Goal: Task Accomplishment & Management: Use online tool/utility

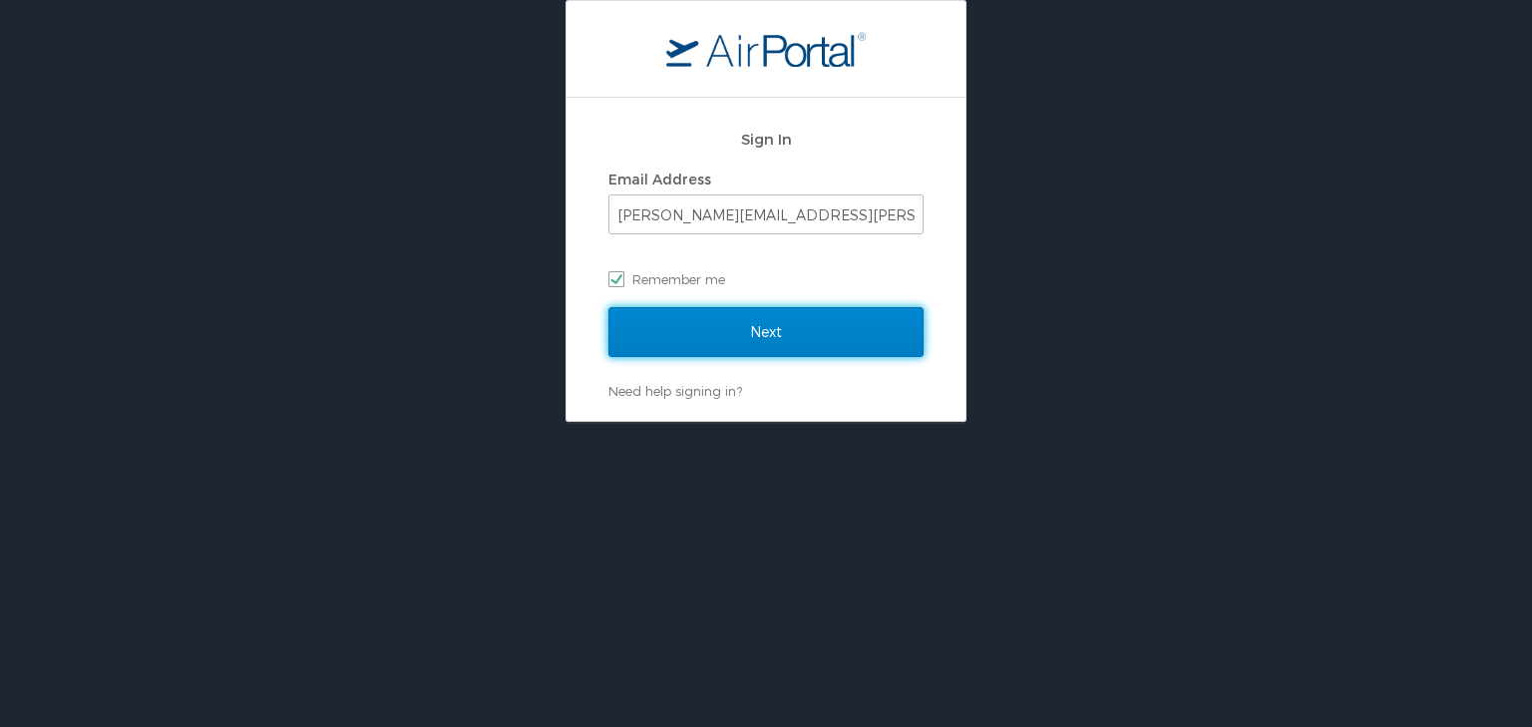
click at [786, 316] on input "Next" at bounding box center [766, 332] width 315 height 50
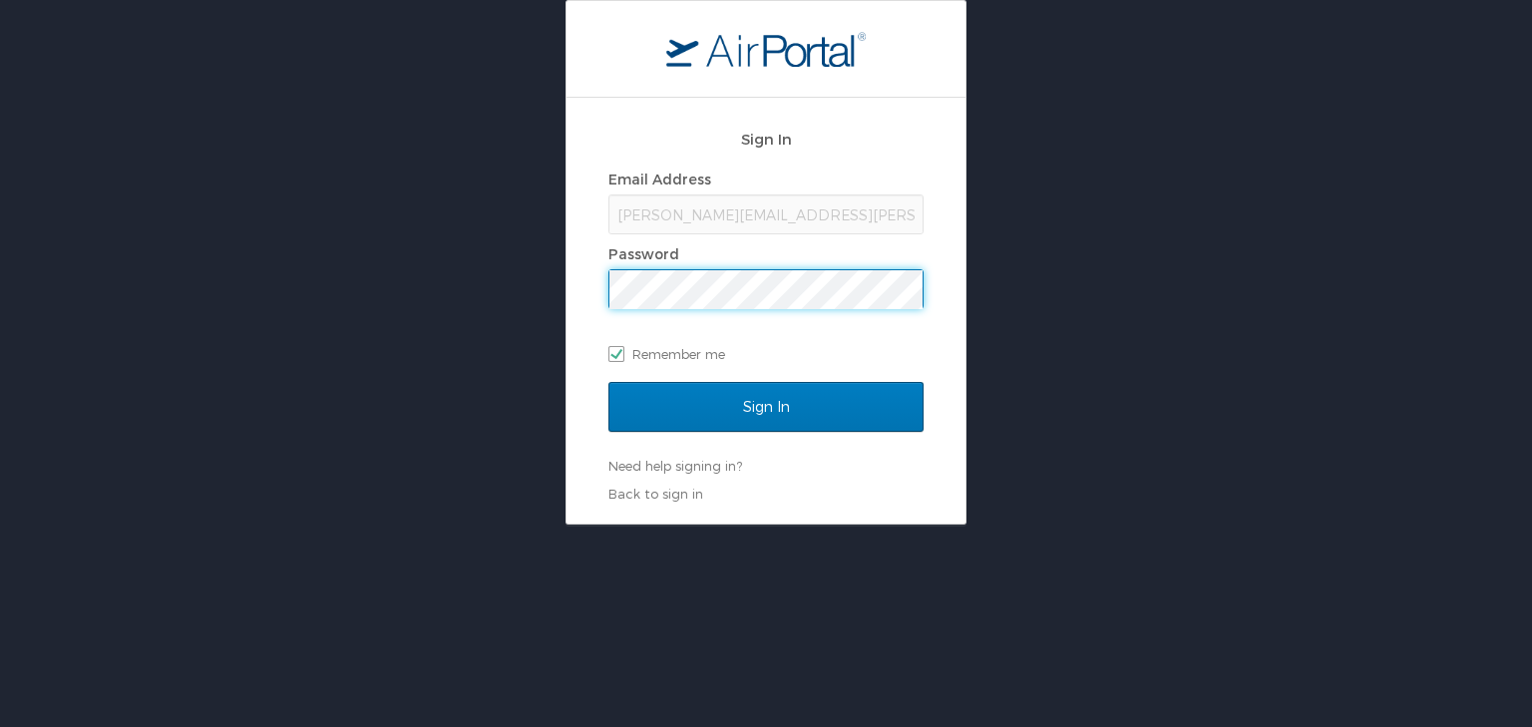
click at [609, 382] on input "Sign In" at bounding box center [766, 407] width 315 height 50
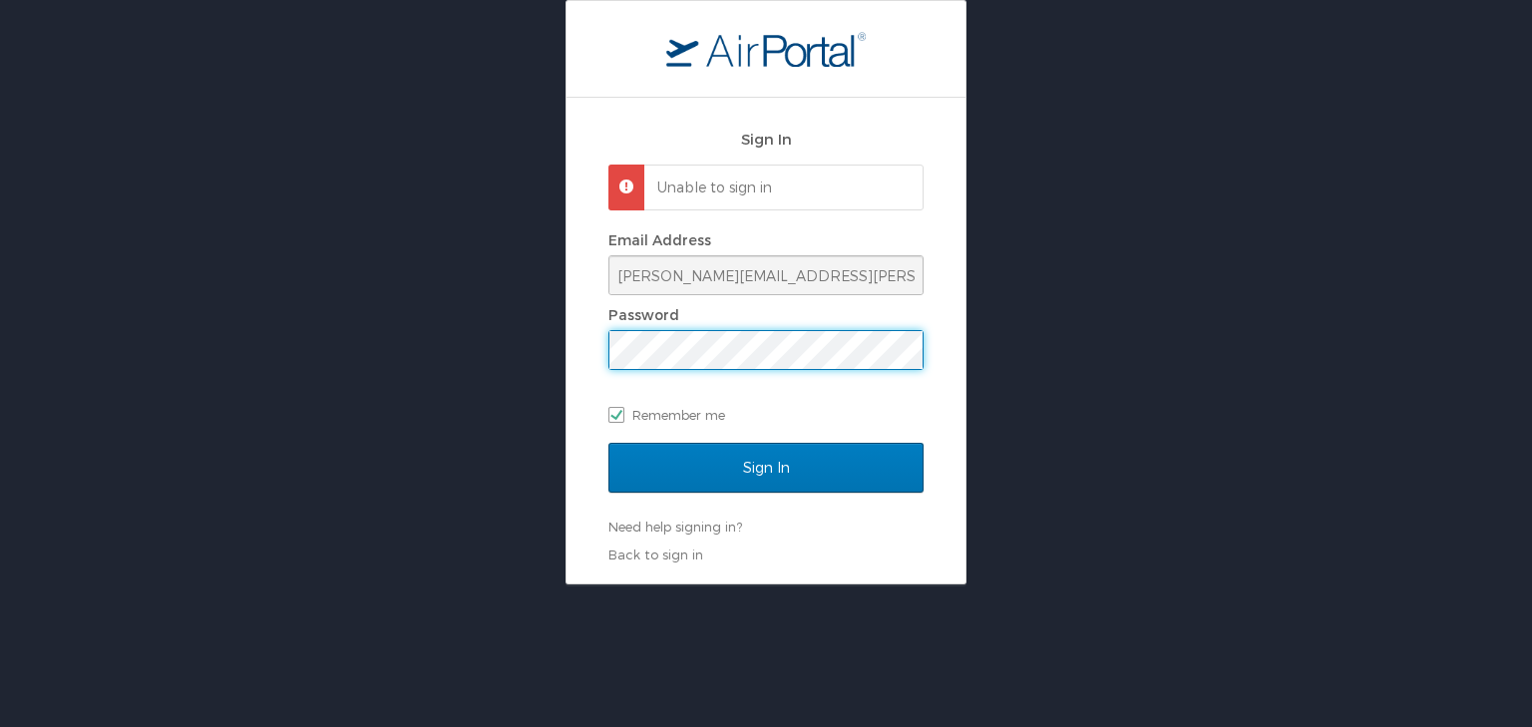
click at [585, 357] on div "Sign In Unable to sign in Email Address lori.allen@i3-corps.com Password Rememb…" at bounding box center [766, 341] width 399 height 486
click at [609, 443] on input "Sign In" at bounding box center [766, 468] width 315 height 50
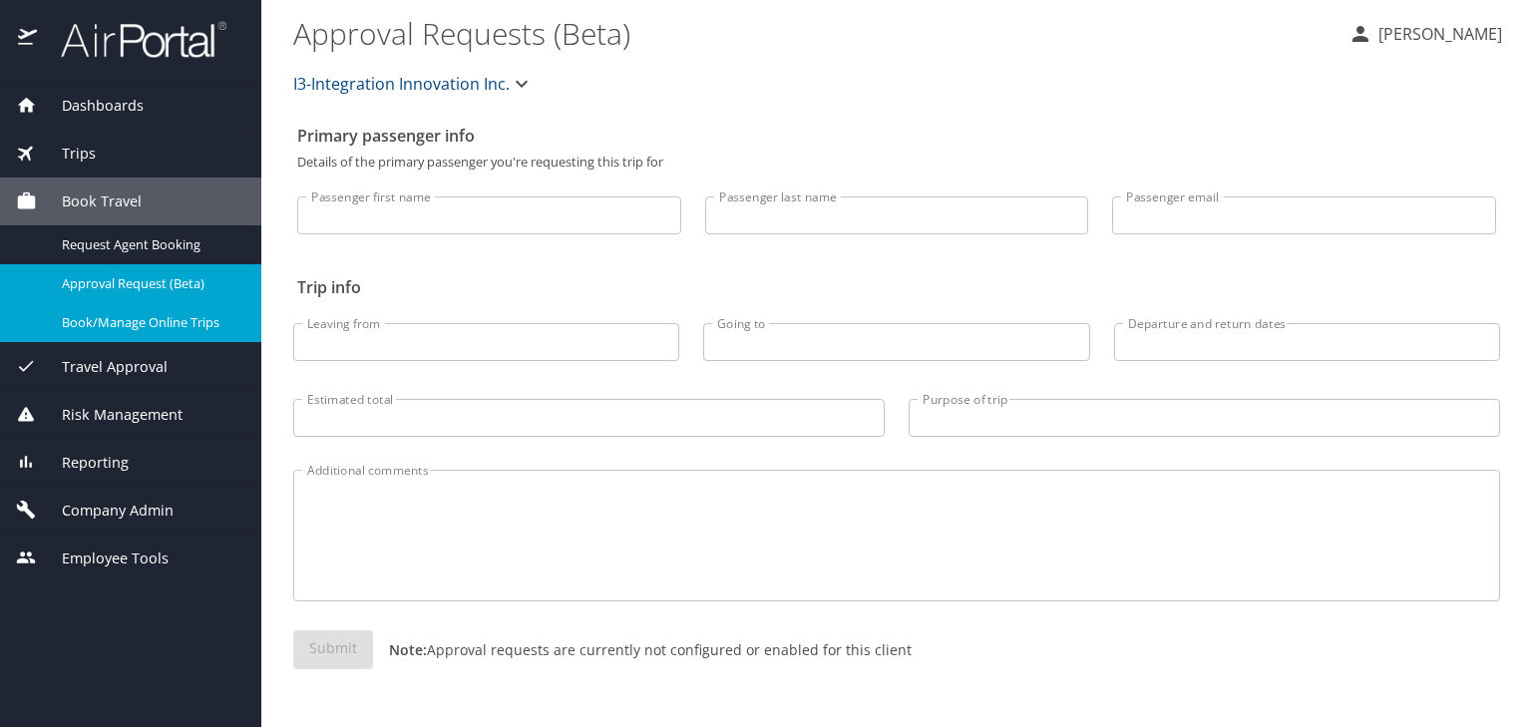
click at [124, 317] on span "Book/Manage Online Trips" at bounding box center [150, 322] width 176 height 19
